Goal: Transaction & Acquisition: Purchase product/service

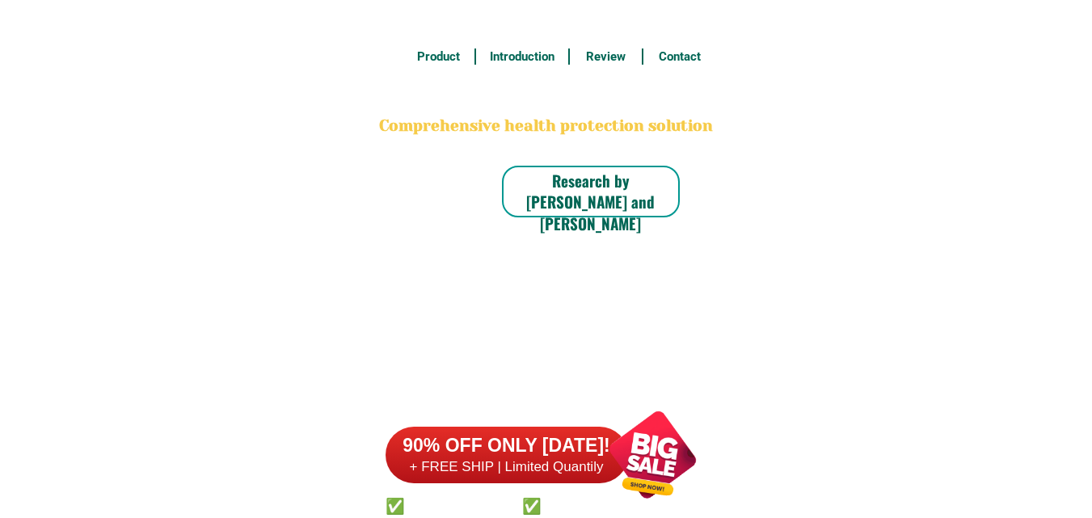
scroll to position [12648, 0]
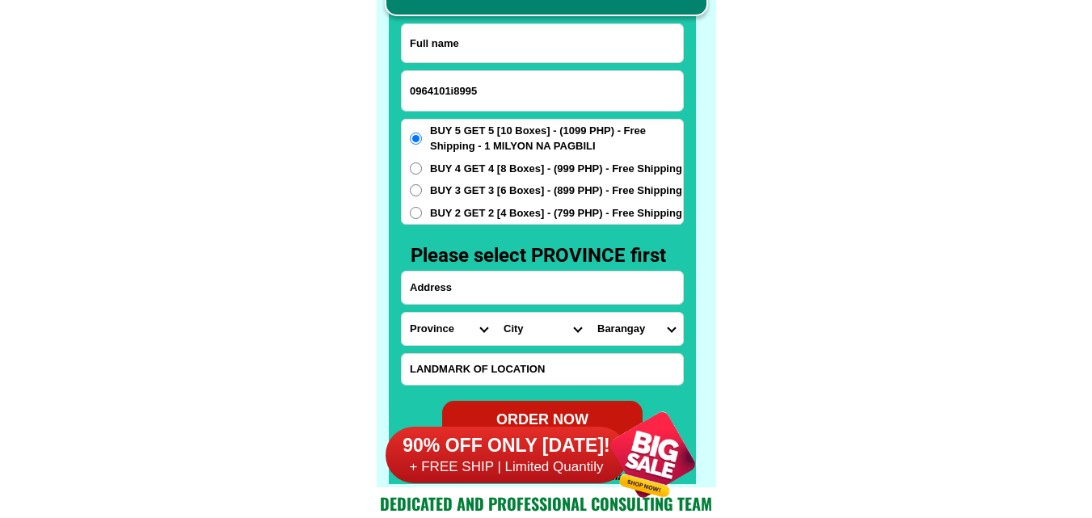
click at [454, 91] on input "0964101i8995" at bounding box center [542, 91] width 281 height 40
type input "09641018995"
drag, startPoint x: 105, startPoint y: 120, endPoint x: 97, endPoint y: 18, distance: 103.0
click at [451, 54] on input "Input full_name" at bounding box center [542, 43] width 281 height 38
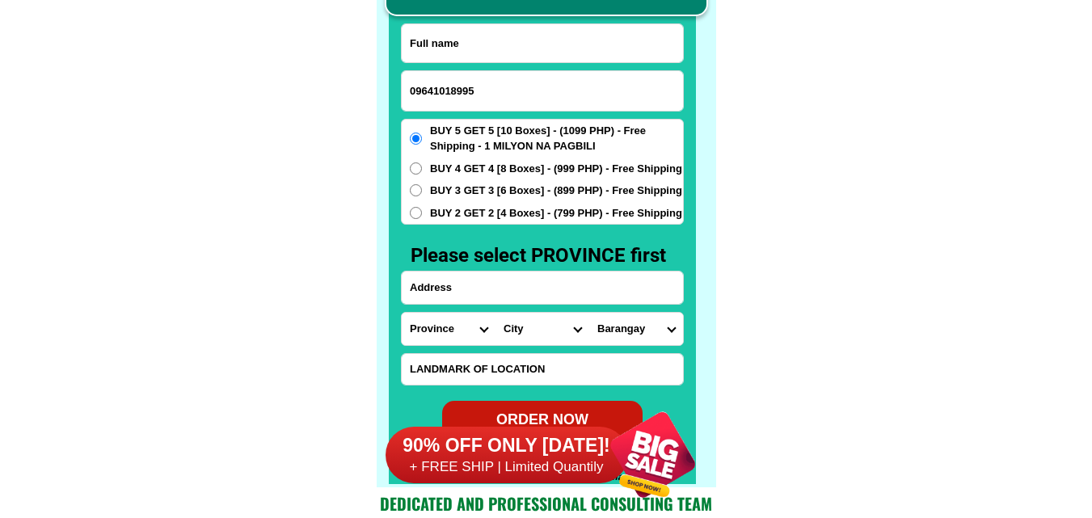
paste input "[PERSON_NAME]"
type input "[PERSON_NAME]"
click at [445, 287] on input "Input address" at bounding box center [542, 288] width 281 height 32
paste input "Saloma tanguamos [PERSON_NAME] 4 labagun an,oroquieta city [GEOGRAPHIC_DATA],"
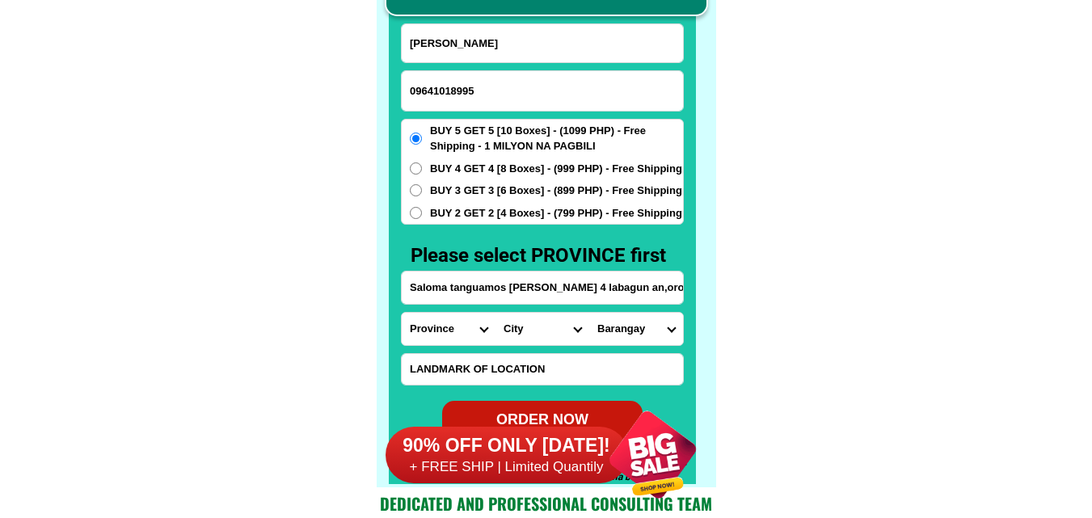
scroll to position [0, 103]
type input "Saloma tanguamos [PERSON_NAME] 4 labagun an,oroquieta city [GEOGRAPHIC_DATA],"
click at [451, 331] on select "Province [GEOGRAPHIC_DATA] [GEOGRAPHIC_DATA] [GEOGRAPHIC_DATA] [GEOGRAPHIC_DATA…" at bounding box center [449, 329] width 94 height 32
select select "63_283"
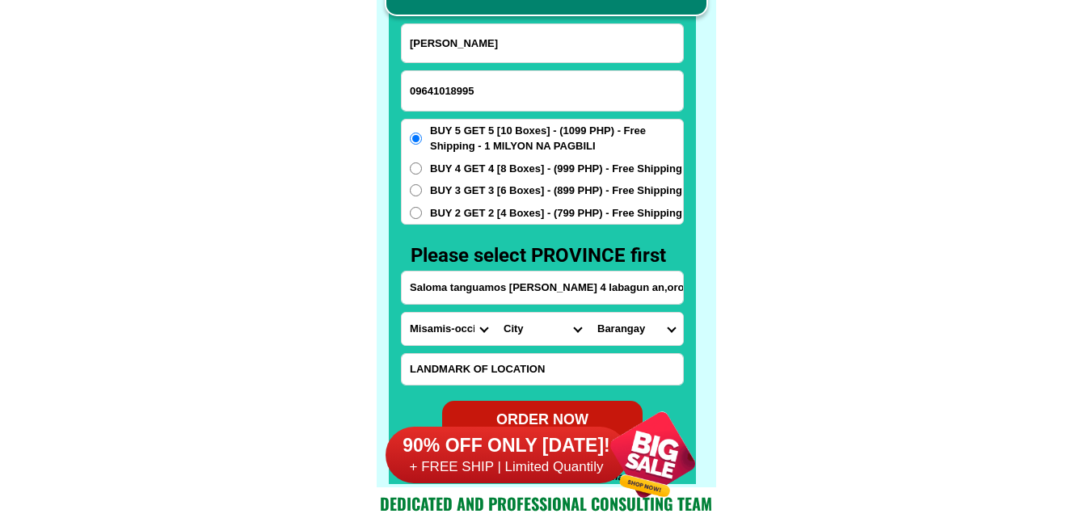
click at [402, 313] on select "Province [GEOGRAPHIC_DATA] [GEOGRAPHIC_DATA] [GEOGRAPHIC_DATA] [GEOGRAPHIC_DATA…" at bounding box center [449, 329] width 94 height 32
click at [529, 323] on select "City Aloran [GEOGRAPHIC_DATA] [GEOGRAPHIC_DATA][PERSON_NAME] [PERSON_NAME]-chio…" at bounding box center [543, 329] width 94 height 32
select select "63_2835686"
click at [496, 313] on select "City Aloran [GEOGRAPHIC_DATA] [GEOGRAPHIC_DATA][PERSON_NAME] [PERSON_NAME]-chio…" at bounding box center [543, 329] width 94 height 32
click at [632, 324] on select "Barangay [GEOGRAPHIC_DATA] [GEOGRAPHIC_DATA] [GEOGRAPHIC_DATA] [GEOGRAPHIC_DATA…" at bounding box center [636, 329] width 94 height 32
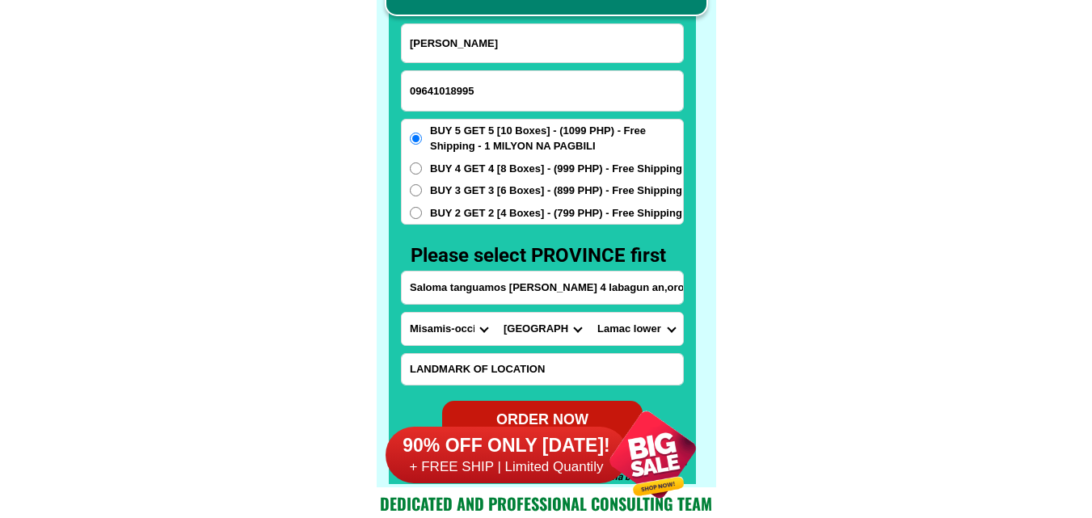
click at [654, 325] on select "Barangay [GEOGRAPHIC_DATA] [GEOGRAPHIC_DATA] [GEOGRAPHIC_DATA] [GEOGRAPHIC_DATA…" at bounding box center [636, 329] width 94 height 32
click at [643, 327] on select "Barangay [GEOGRAPHIC_DATA] [GEOGRAPHIC_DATA] [GEOGRAPHIC_DATA] [GEOGRAPHIC_DATA…" at bounding box center [636, 329] width 94 height 32
click at [589, 313] on select "Barangay [GEOGRAPHIC_DATA] [GEOGRAPHIC_DATA] [GEOGRAPHIC_DATA] [GEOGRAPHIC_DATA…" at bounding box center [636, 329] width 94 height 32
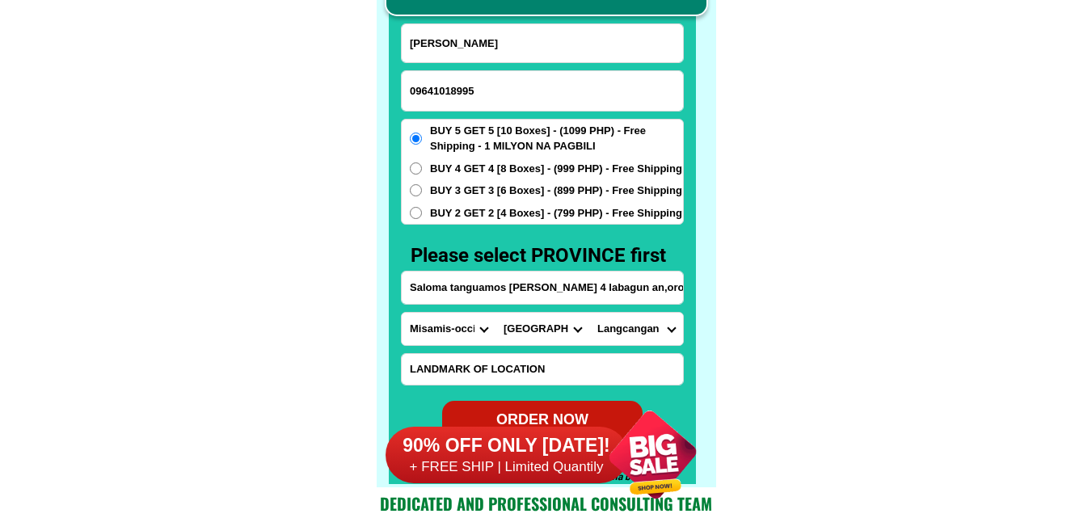
click at [649, 326] on select "Barangay [GEOGRAPHIC_DATA] [GEOGRAPHIC_DATA] [GEOGRAPHIC_DATA] [GEOGRAPHIC_DATA…" at bounding box center [636, 329] width 94 height 32
click at [589, 313] on select "Barangay [GEOGRAPHIC_DATA] [GEOGRAPHIC_DATA] [GEOGRAPHIC_DATA] [GEOGRAPHIC_DATA…" at bounding box center [636, 329] width 94 height 32
click at [647, 335] on select "Barangay [GEOGRAPHIC_DATA] [GEOGRAPHIC_DATA] [GEOGRAPHIC_DATA] [GEOGRAPHIC_DATA…" at bounding box center [636, 329] width 94 height 32
click at [622, 289] on input "Saloma tanguamos [PERSON_NAME] 4 labagun an,oroquieta city [GEOGRAPHIC_DATA]," at bounding box center [542, 288] width 281 height 32
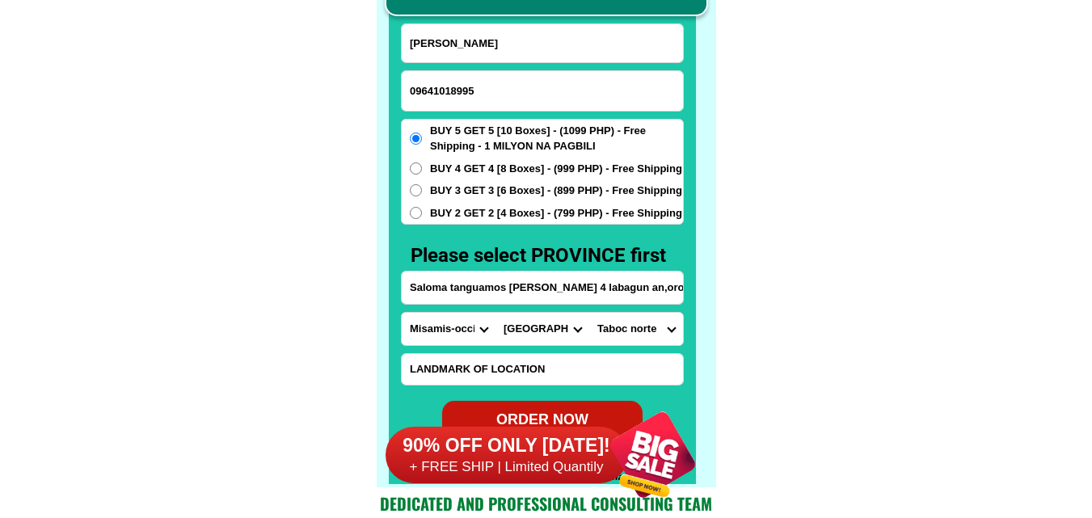
click at [640, 328] on select "Barangay [GEOGRAPHIC_DATA] [GEOGRAPHIC_DATA] [GEOGRAPHIC_DATA] [GEOGRAPHIC_DATA…" at bounding box center [636, 329] width 94 height 32
select select "63_28356866874"
click at [589, 313] on select "Barangay [GEOGRAPHIC_DATA] [GEOGRAPHIC_DATA] [GEOGRAPHIC_DATA] [GEOGRAPHIC_DATA…" at bounding box center [636, 329] width 94 height 32
drag, startPoint x: 519, startPoint y: 243, endPoint x: 533, endPoint y: 234, distance: 15.9
click at [525, 238] on div "CASH ON DELIVERY (COD) FREE SHIPPING (Receive after 4-10 days of shipping) COMP…" at bounding box center [547, 203] width 340 height 568
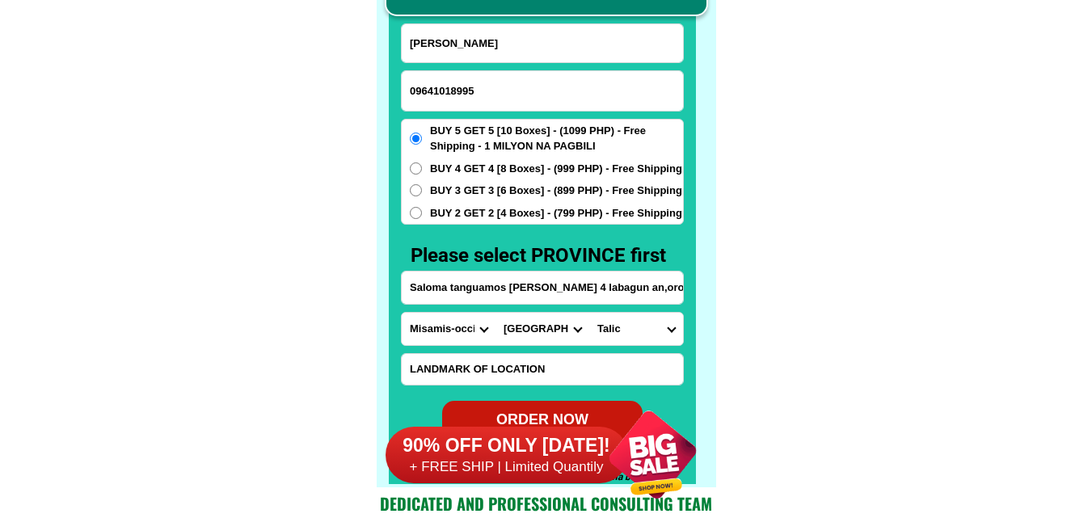
click at [534, 233] on form "Saloma [GEOGRAPHIC_DATA] 09641018995 ORDER NOW Saloma tanguamos [PERSON_NAME] 4…" at bounding box center [542, 231] width 283 height 416
click at [538, 221] on div "BUY 5 GET 5 [10 Boxes] - (1099 PHP) - Free Shipping - 1 MILYON NA PAGBILI BUY 4…" at bounding box center [542, 172] width 283 height 107
click at [508, 215] on span "BUY 2 GET 2 [4 Boxes] - (799 PHP) - Free Shipping" at bounding box center [556, 213] width 252 height 16
click at [422, 215] on input "BUY 2 GET 2 [4 Boxes] - (799 PHP) - Free Shipping" at bounding box center [416, 213] width 12 height 12
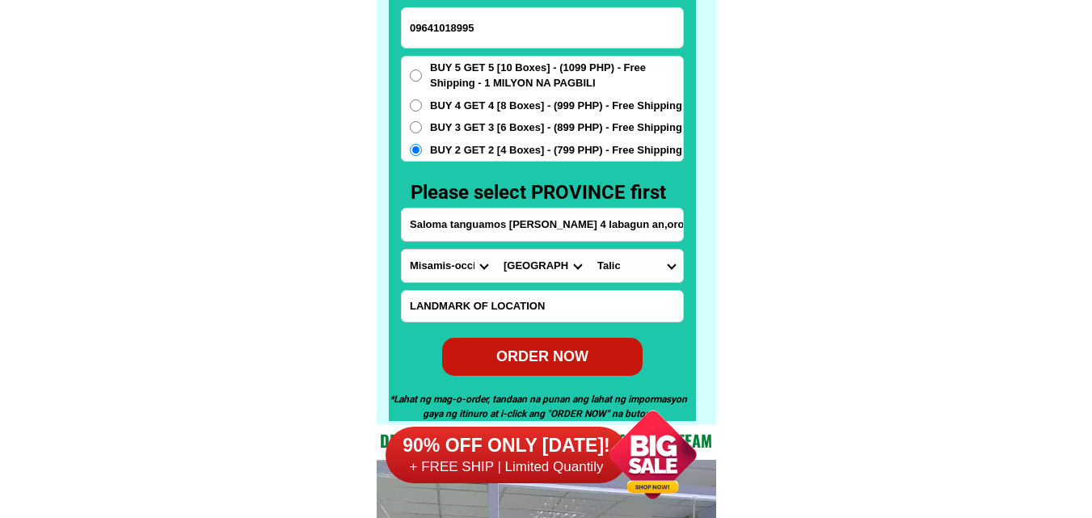
scroll to position [12729, 0]
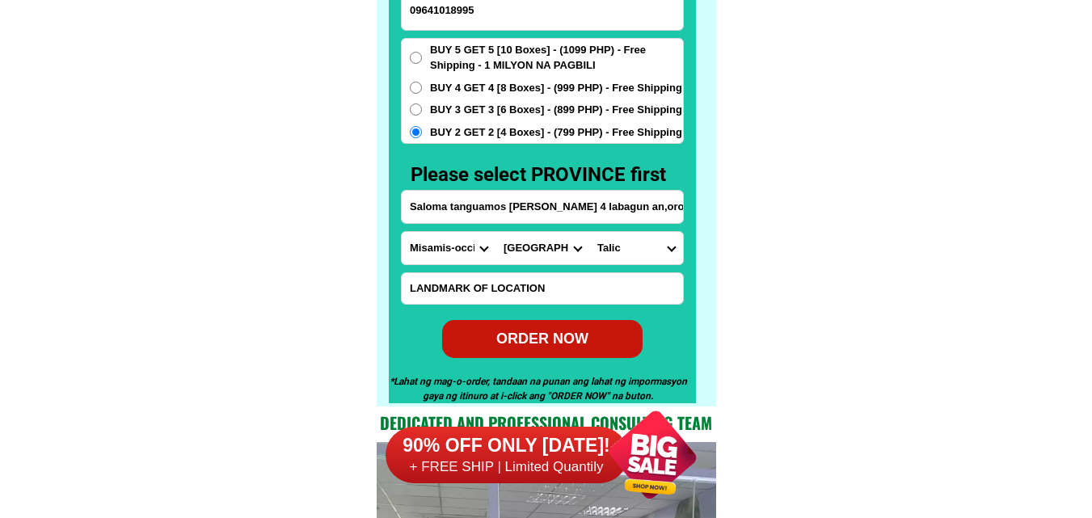
click at [568, 331] on div "ORDER NOW" at bounding box center [542, 339] width 200 height 22
radio input "true"
